Goal: Browse casually

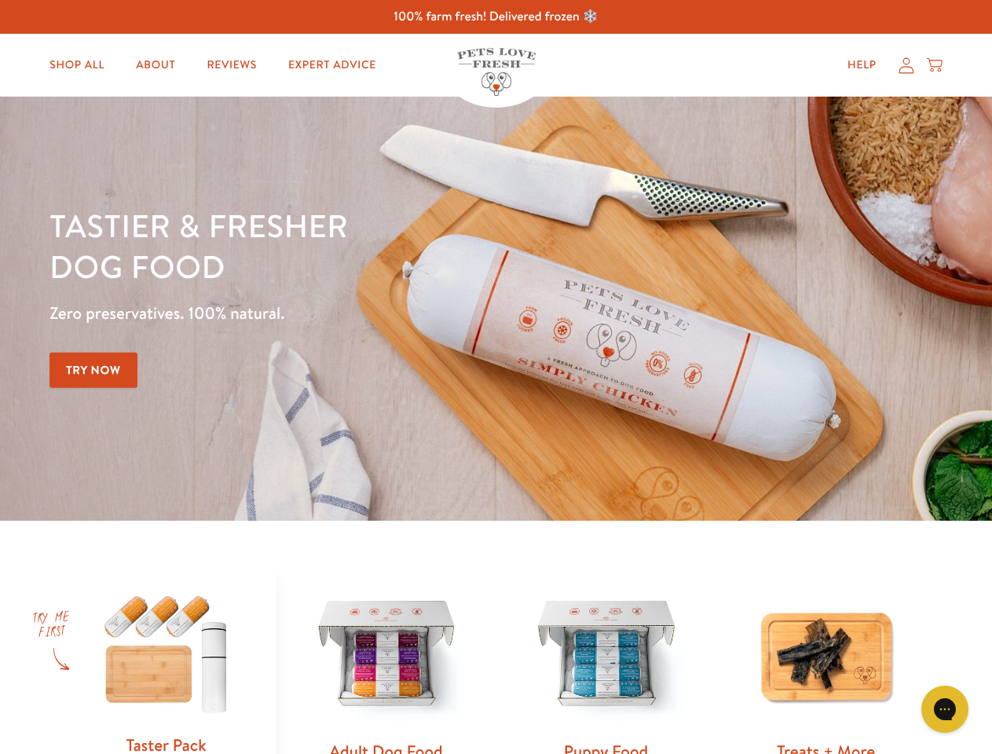
click at [496, 377] on div "Tastier & fresher dog food Zero preservatives. 100% natural. Try Now" at bounding box center [346, 308] width 595 height 207
click at [945, 709] on icon "Gorgias live chat" at bounding box center [944, 708] width 15 height 15
